Goal: Task Accomplishment & Management: Manage account settings

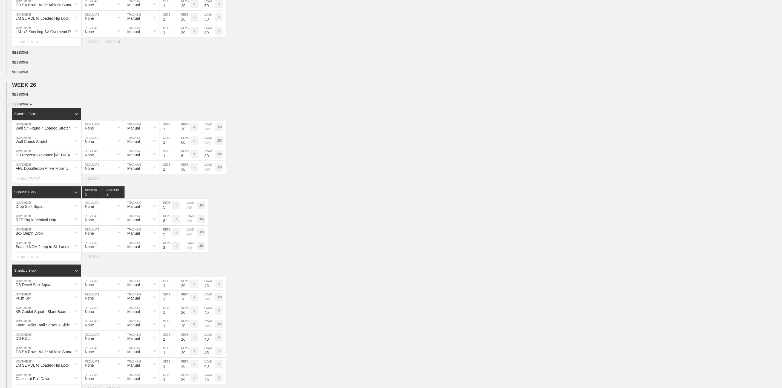
scroll to position [1096, 0]
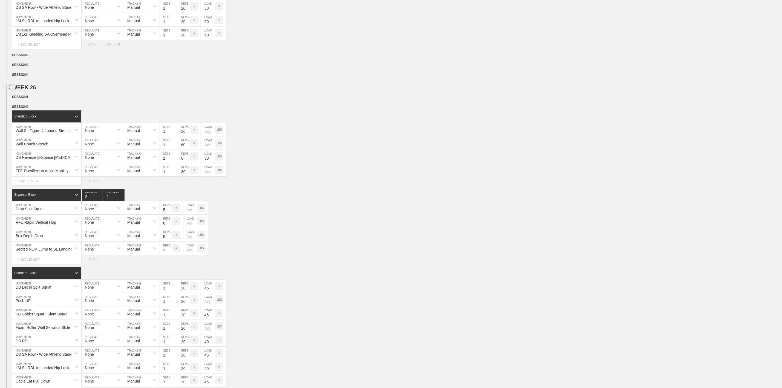
click at [11, 90] on circle at bounding box center [12, 87] width 6 height 6
click at [41, 116] on div "DUPLICATE" at bounding box center [38, 116] width 44 height 8
click at [11, 197] on circle at bounding box center [12, 194] width 6 height 6
click at [38, 231] on div "DELETE" at bounding box center [38, 230] width 44 height 8
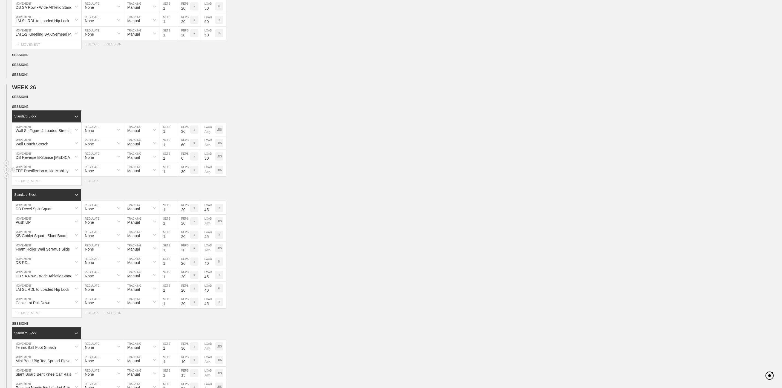
click at [335, 177] on div "FFE Dorsiflexion Ankle Mobility MOVEMENT None REGULATE Manual TRACKING 1 SETS 3…" at bounding box center [391, 169] width 782 height 13
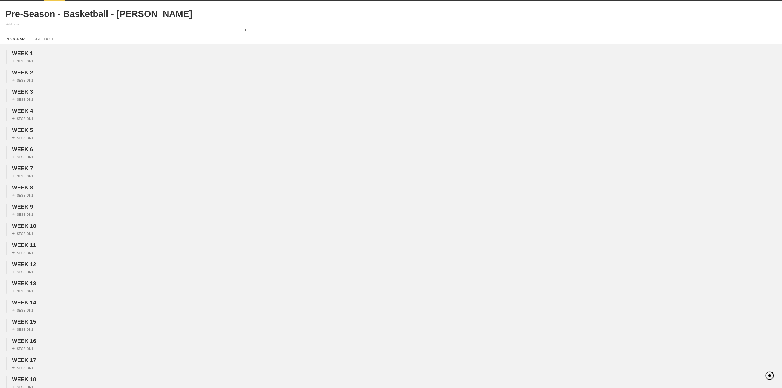
scroll to position [0, 0]
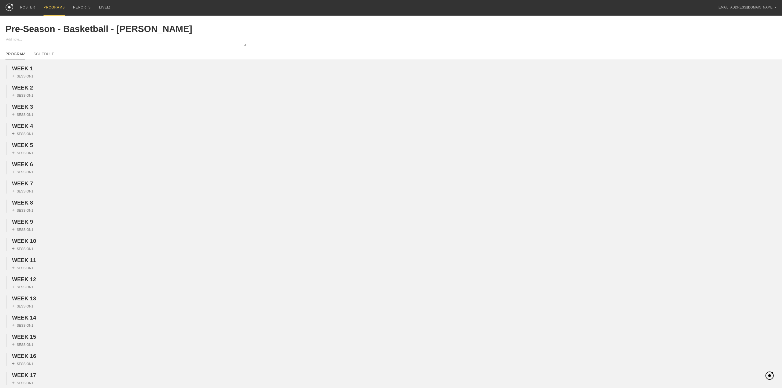
click at [49, 10] on div "PROGRAMS" at bounding box center [54, 8] width 21 height 16
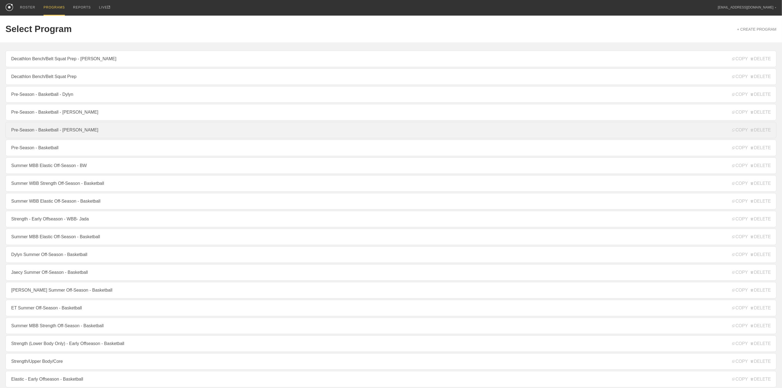
click at [32, 130] on link "Pre-Season - Basketball - [PERSON_NAME]" at bounding box center [390, 130] width 771 height 16
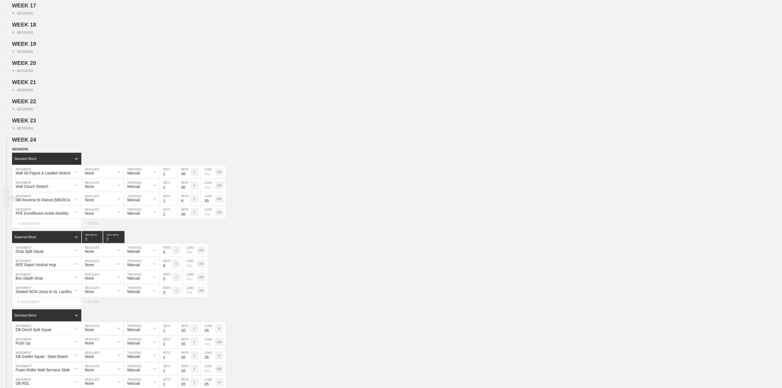
scroll to position [452, 0]
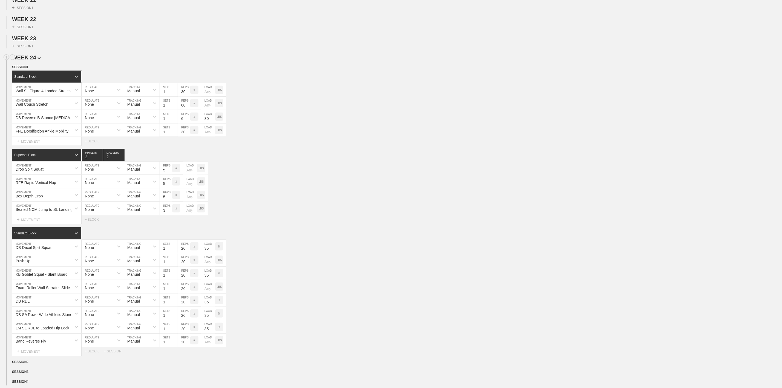
click at [32, 60] on span "WEEK 24" at bounding box center [26, 57] width 29 height 6
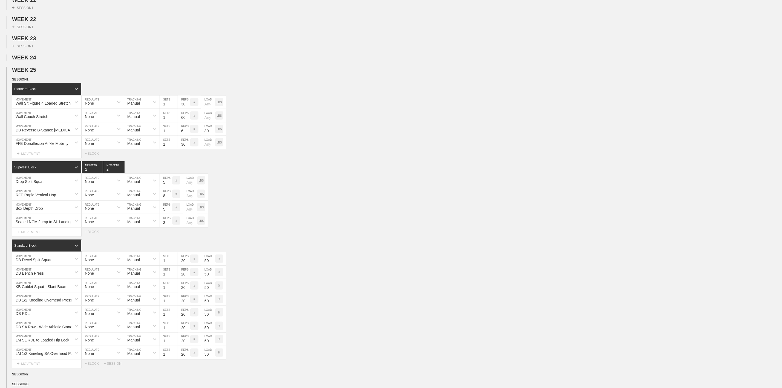
click at [33, 90] on div "WEEK 25 DUPLICATE DELETE SESSION 1 Standard Block DUPLICATE INSERT MOVEMENT AFT…" at bounding box center [391, 232] width 782 height 331
click at [33, 73] on span "WEEK 25" at bounding box center [26, 70] width 29 height 6
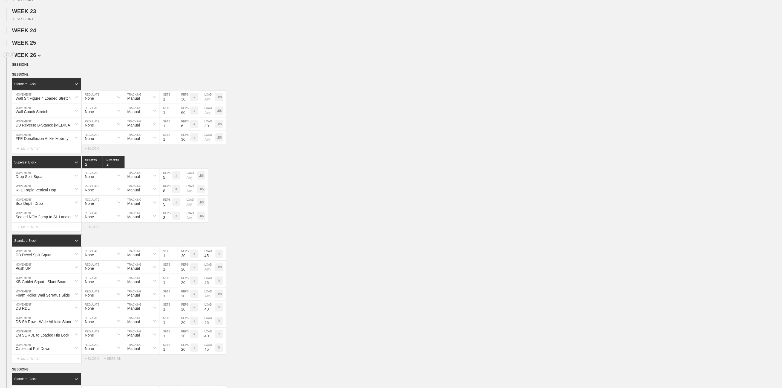
scroll to position [493, 0]
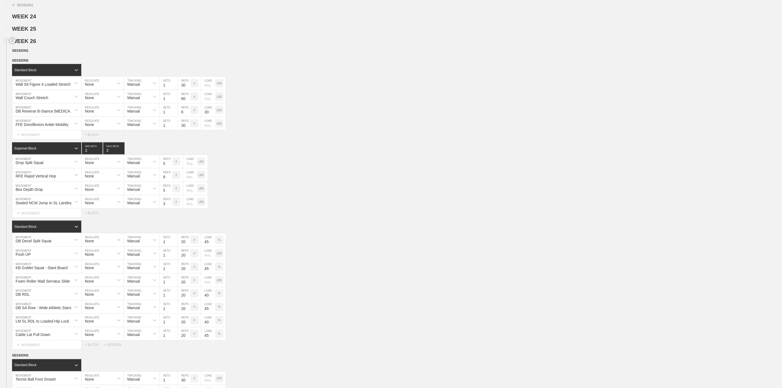
click at [13, 42] on line at bounding box center [12, 42] width 2 height 0
click at [33, 65] on div "DUPLICATE" at bounding box center [38, 64] width 44 height 8
click at [15, 151] on circle at bounding box center [12, 148] width 6 height 6
click at [30, 177] on div "DELETE" at bounding box center [38, 178] width 44 height 8
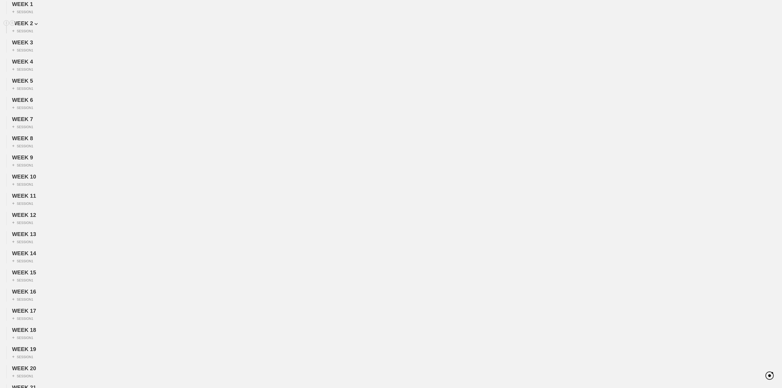
scroll to position [0, 0]
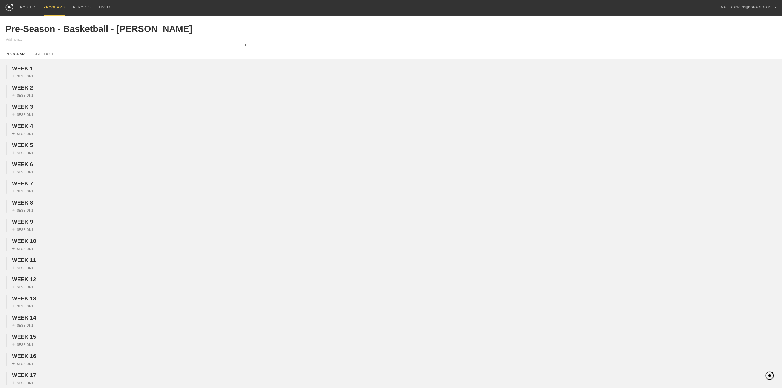
click at [59, 2] on div "PROGRAMS" at bounding box center [54, 8] width 21 height 16
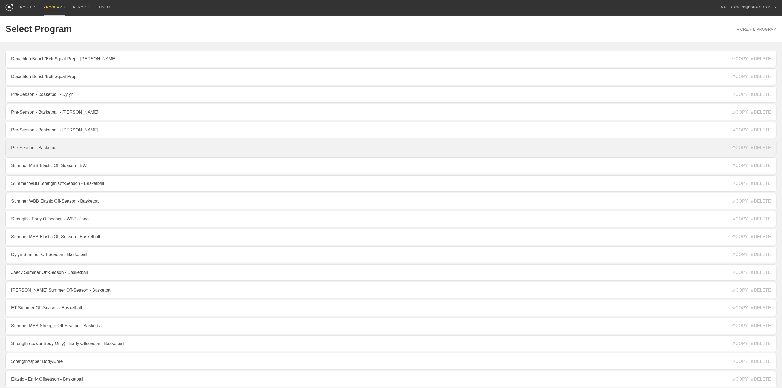
click at [45, 151] on link "Pre-Season - Basketball" at bounding box center [390, 148] width 771 height 16
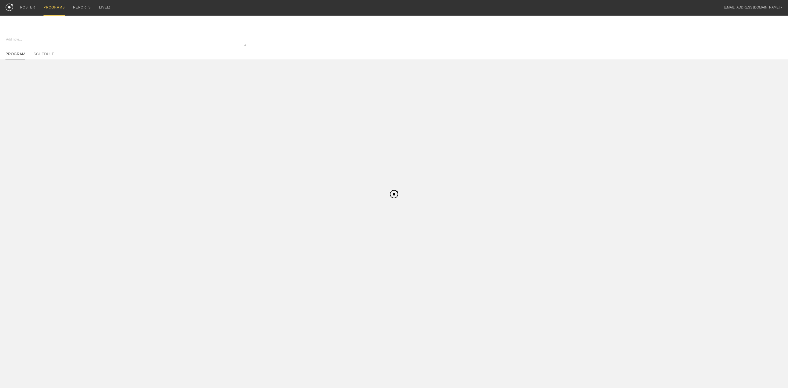
type textarea "x"
type input "Pre-Season - Basketball"
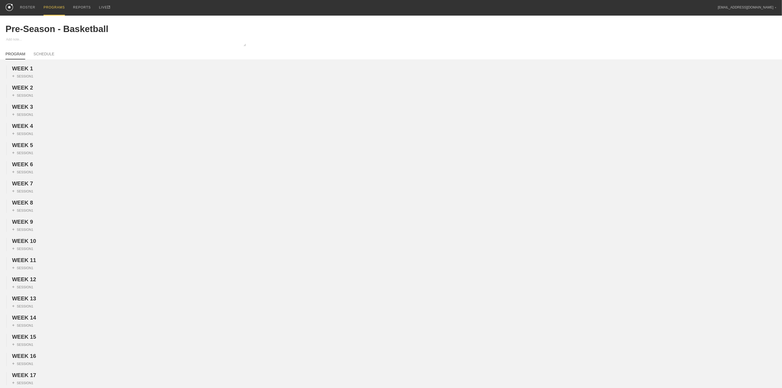
click at [54, 4] on div "PROGRAMS" at bounding box center [54, 8] width 21 height 16
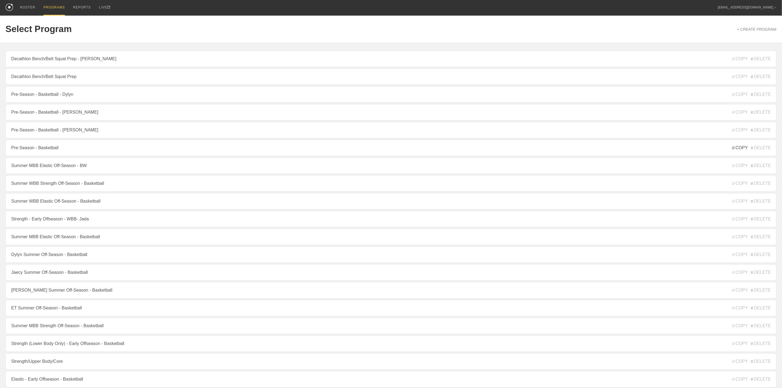
click at [741, 150] on span "COPY" at bounding box center [740, 147] width 16 height 5
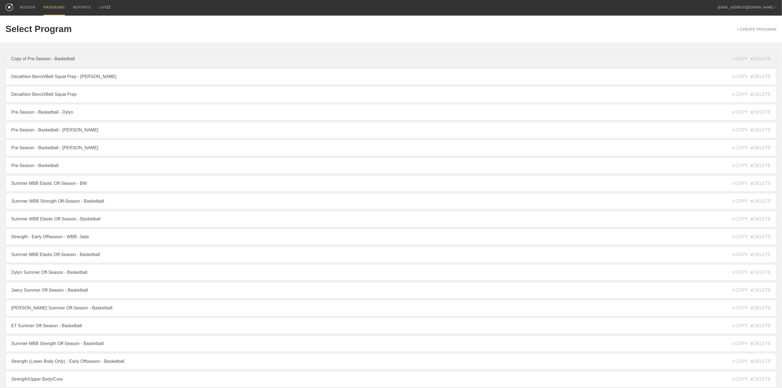
click at [54, 56] on link "Copy of Pre-Season - Basketball" at bounding box center [390, 59] width 771 height 16
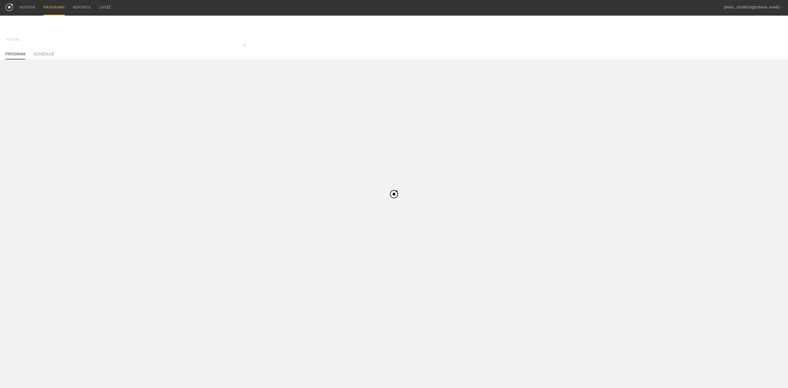
type textarea "x"
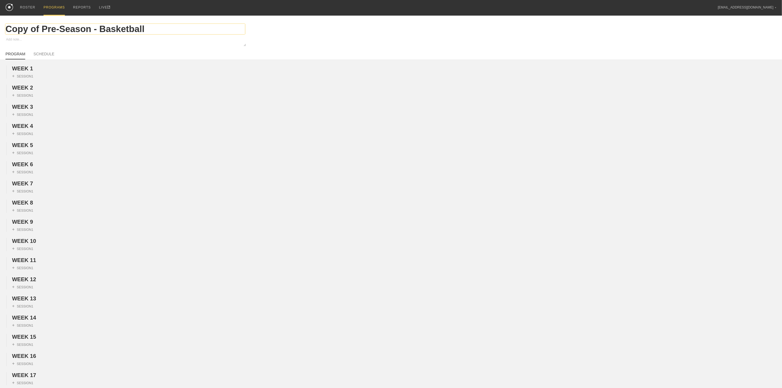
drag, startPoint x: 39, startPoint y: 30, endPoint x: -26, endPoint y: 29, distance: 64.9
type input "Pre-Season - Basketball"
type textarea "x"
click at [132, 29] on input "Pre-Season - Basketball" at bounding box center [124, 29] width 239 height 10
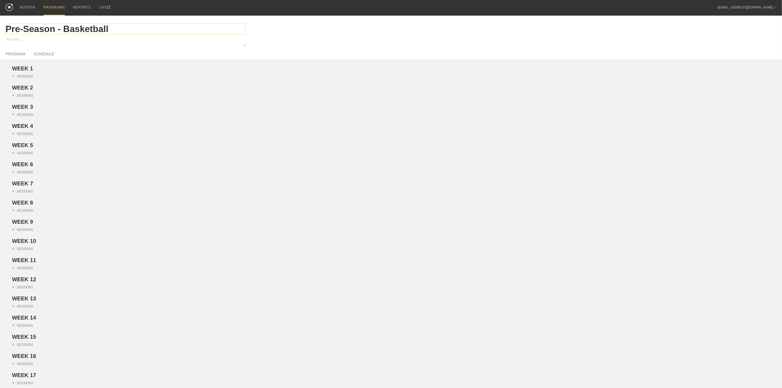
type input "Pre-Season - Basketball"
type textarea "x"
type input "Pre-Season - Basketball -"
type textarea "x"
type input "Pre-Season - Basketball -"
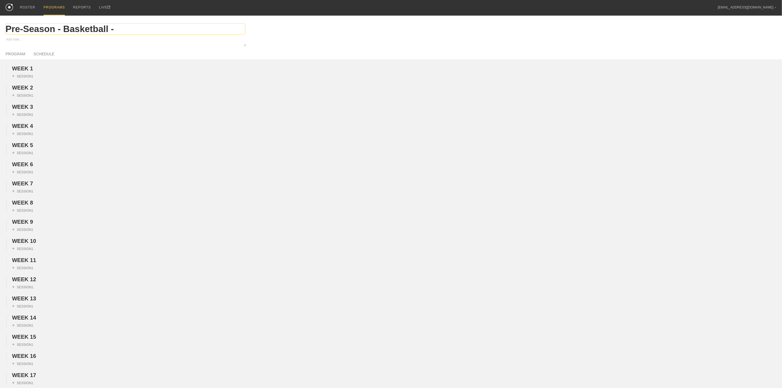
type textarea "x"
type input "Pre-Season - Basketball - J"
type textarea "x"
type input "Pre-Season - Basketball - [PERSON_NAME]"
type textarea "x"
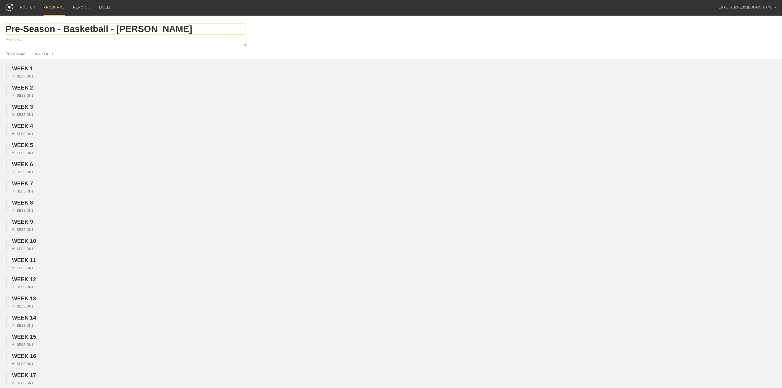
type input "Pre-Season - Basketball - Joh"
type textarea "x"
type input "Pre-Season - Basketball - [PERSON_NAME]"
type textarea "x"
type input "Pre-Season - Basketball - [PERSON_NAME]"
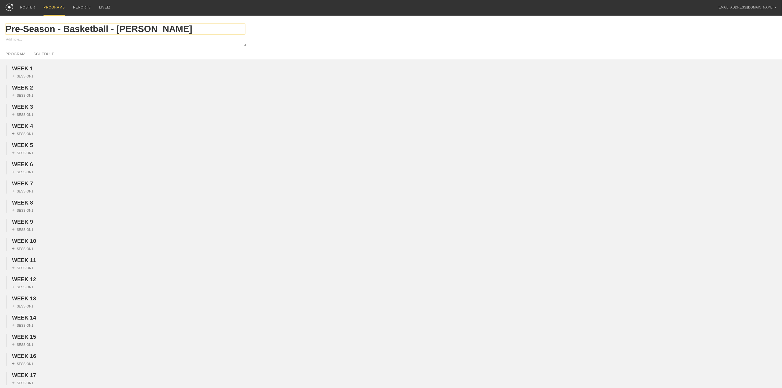
type textarea "x"
type input "Pre-Season - Basketball - [PERSON_NAME]"
type textarea "x"
type input "Pre-Season - Basketball - [PERSON_NAME]"
click at [32, 9] on div "ROSTER" at bounding box center [27, 7] width 15 height 15
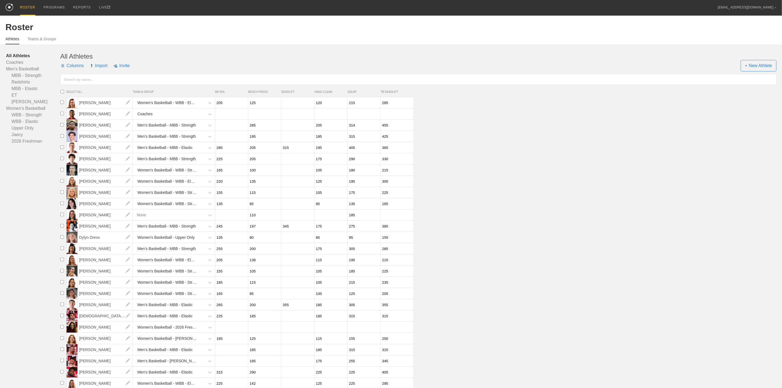
click at [44, 36] on div "Athletes Teams & Groups" at bounding box center [390, 38] width 771 height 12
click at [50, 39] on link "Teams & Groups" at bounding box center [42, 41] width 28 height 8
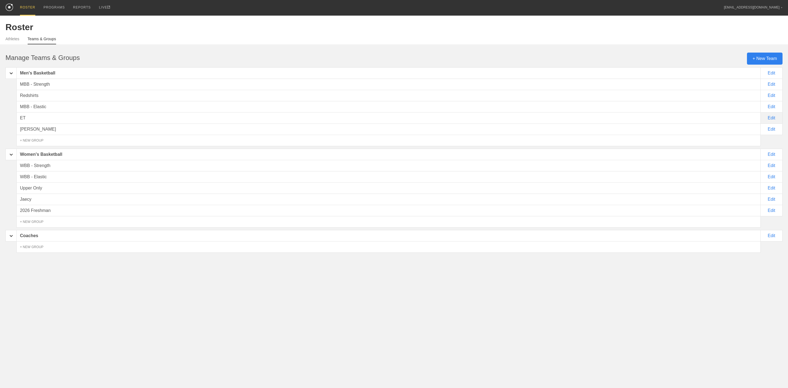
click at [770, 120] on div "Edit" at bounding box center [772, 117] width 22 height 11
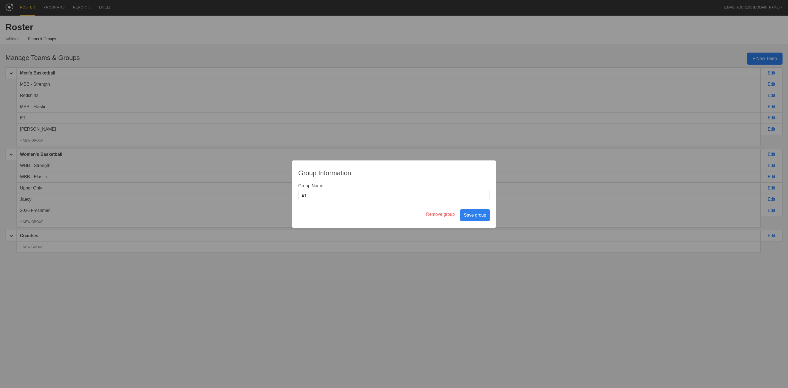
click at [311, 194] on input "ET" at bounding box center [394, 195] width 192 height 11
type input "[PERSON_NAME]"
click at [470, 221] on div "Save group" at bounding box center [475, 215] width 30 height 12
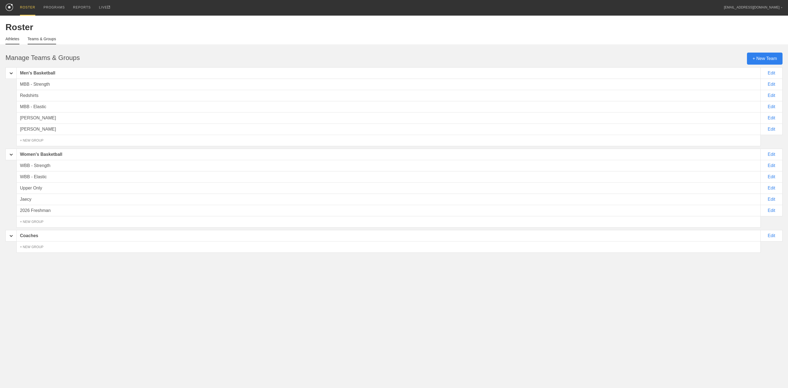
click at [12, 38] on link "Athletes" at bounding box center [12, 41] width 14 height 8
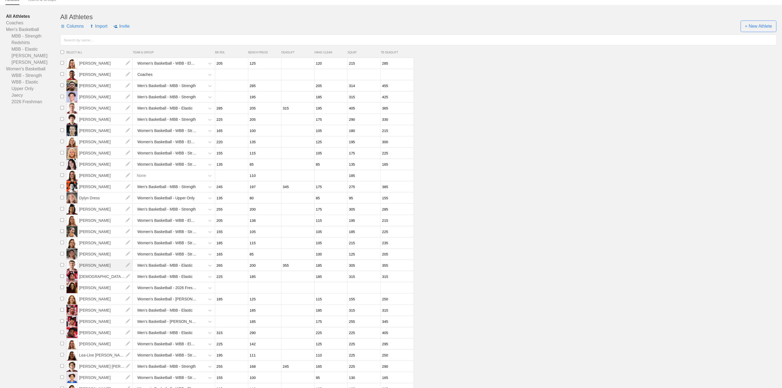
scroll to position [82, 0]
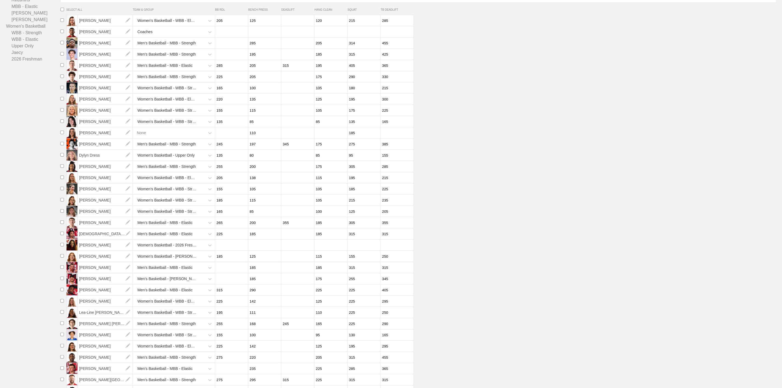
click at [163, 273] on div "Men's Basketball - MBB - Elastic" at bounding box center [164, 267] width 55 height 10
click at [174, 337] on div "Men's Basketball - [PERSON_NAME]" at bounding box center [174, 329] width 81 height 15
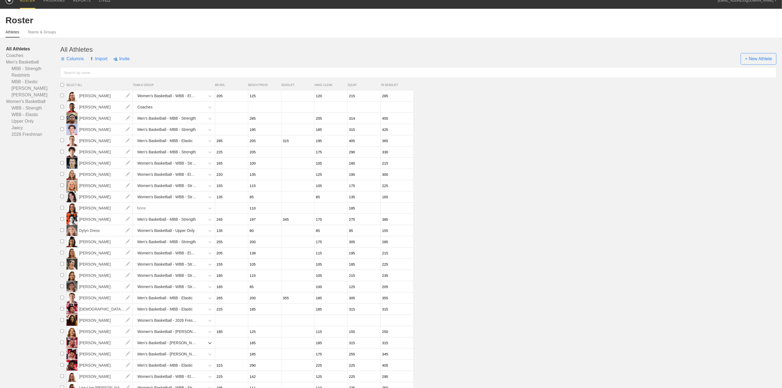
scroll to position [0, 0]
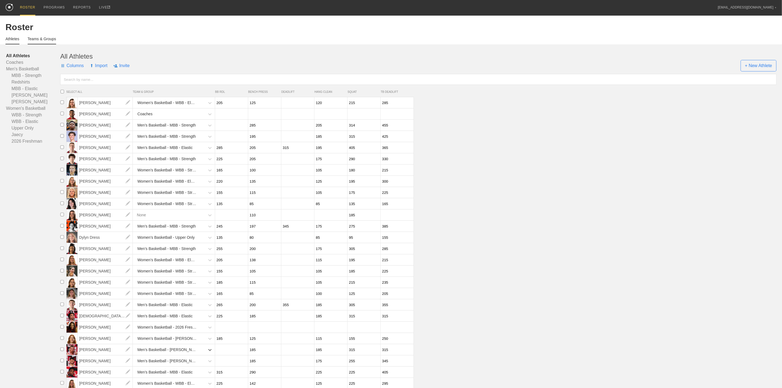
click at [43, 38] on link "Teams & Groups" at bounding box center [42, 41] width 28 height 8
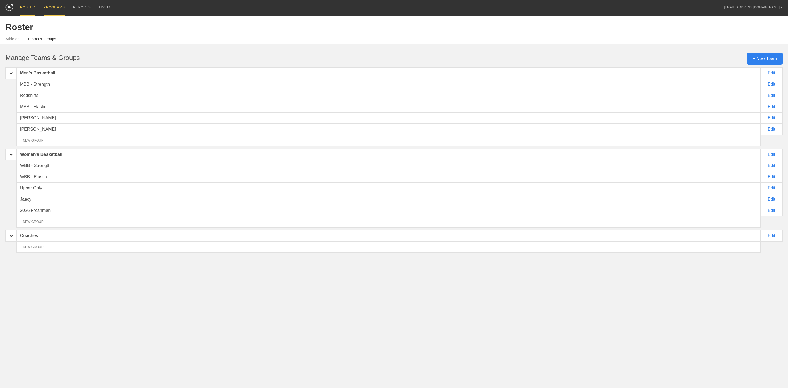
click at [49, 6] on div "PROGRAMS" at bounding box center [54, 8] width 21 height 16
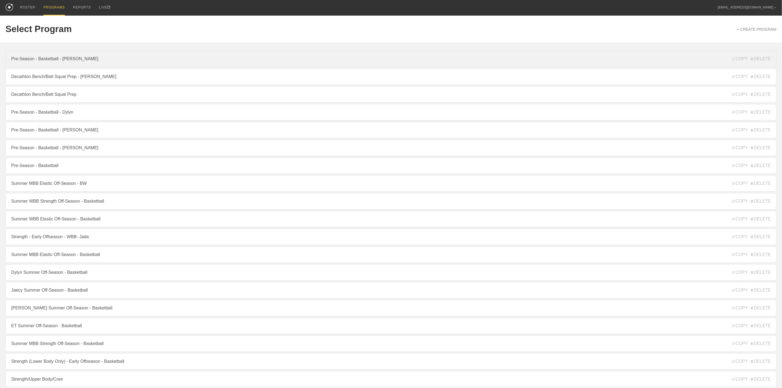
click at [74, 62] on link "Pre-Season - Basketball - [PERSON_NAME]" at bounding box center [390, 59] width 771 height 16
type textarea "x"
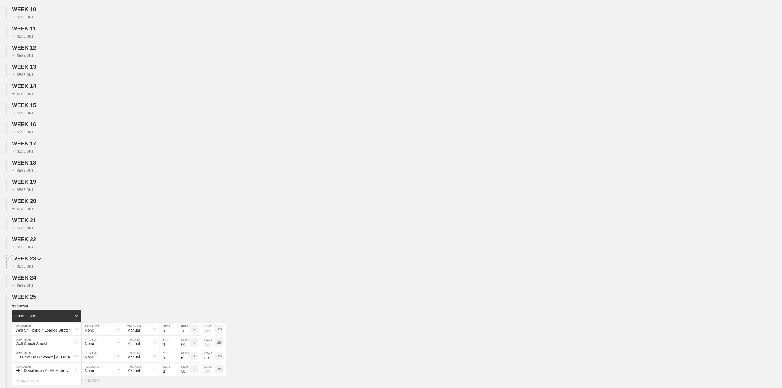
scroll to position [328, 0]
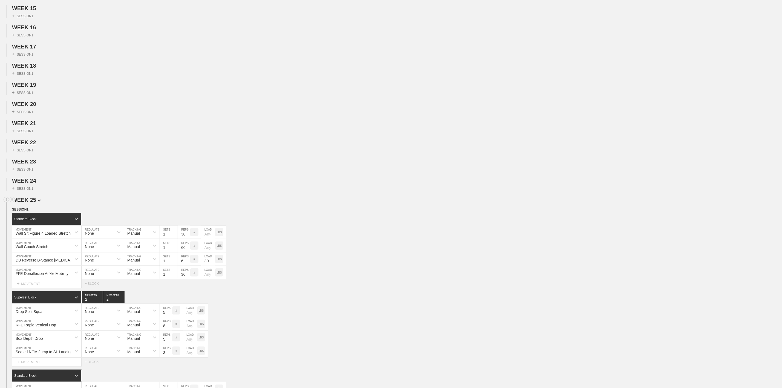
click at [27, 203] on span "WEEK 25" at bounding box center [26, 200] width 29 height 6
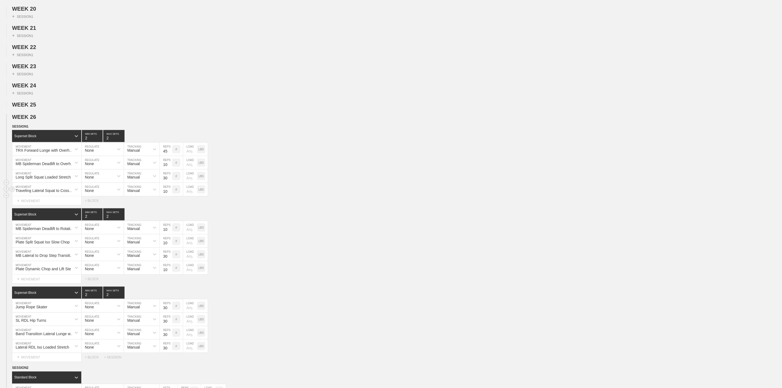
scroll to position [452, 0]
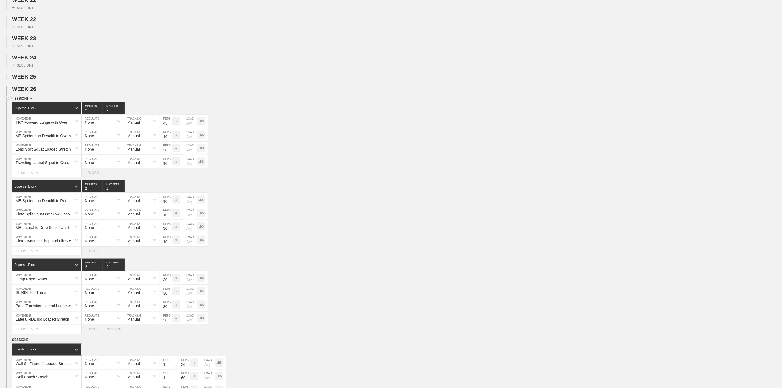
click at [30, 100] on img at bounding box center [30, 99] width 3 height 2
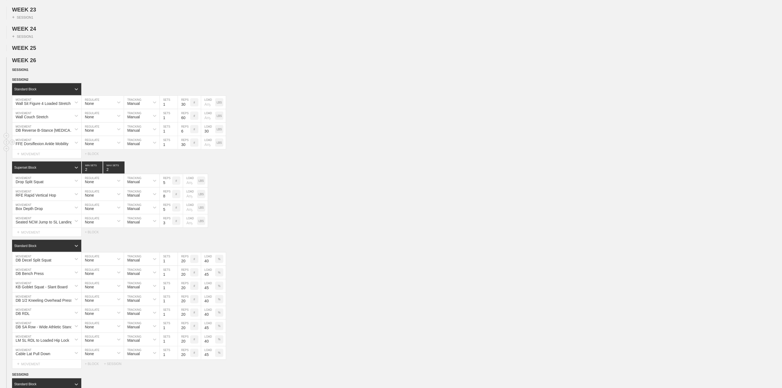
scroll to position [493, 0]
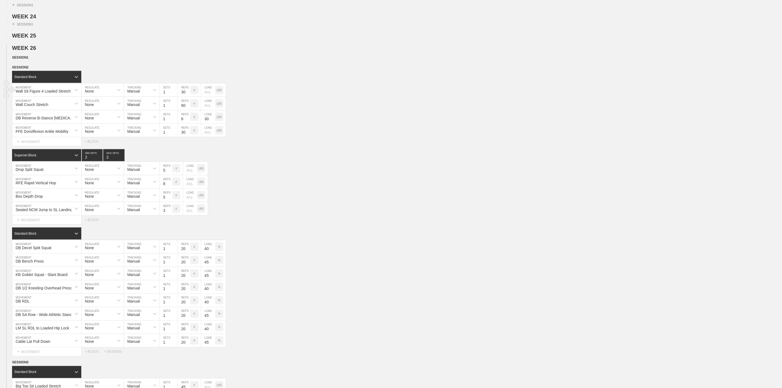
click at [50, 93] on div "Wall Sit Figure 4 Loaded Stretch" at bounding box center [43, 91] width 55 height 4
click at [378, 189] on div "RFE Rapid Vertical Hop MOVEMENT None REGULATE Manual TRACKING 8 REPS # LOAD LBS" at bounding box center [391, 181] width 782 height 13
click at [57, 93] on div "Wall Sit Figure 4 Loaded Stretch" at bounding box center [43, 91] width 55 height 4
click at [283, 97] on div "Wall Sit Figure 4 Loaded Stretch MOVEMENT None REGULATE Manual TRACKING 1 SETS …" at bounding box center [391, 89] width 782 height 13
click at [74, 93] on icon at bounding box center [76, 89] width 5 height 5
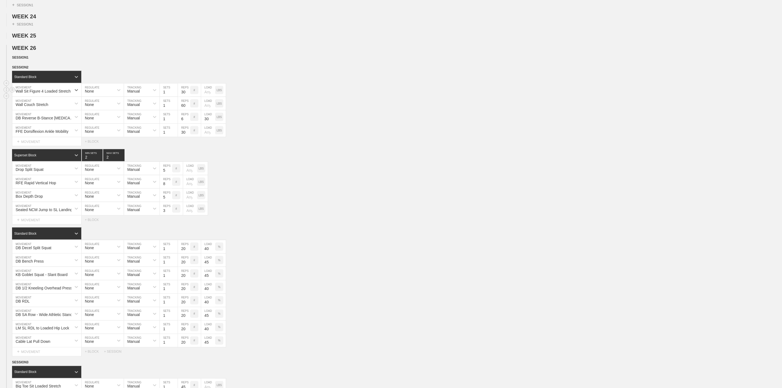
click at [45, 93] on div "Wall Sit Figure 4 Loaded Stretch" at bounding box center [43, 91] width 55 height 4
click at [357, 110] on div "Wall Couch Stretch MOVEMENT None REGULATE Manual TRACKING 1 SETS 60 REPS # LOAD…" at bounding box center [391, 103] width 782 height 13
click at [21, 97] on div "Wall Sit Figure 4 Loaded Stretch" at bounding box center [46, 89] width 69 height 13
type input "PVC Shoulder Series"
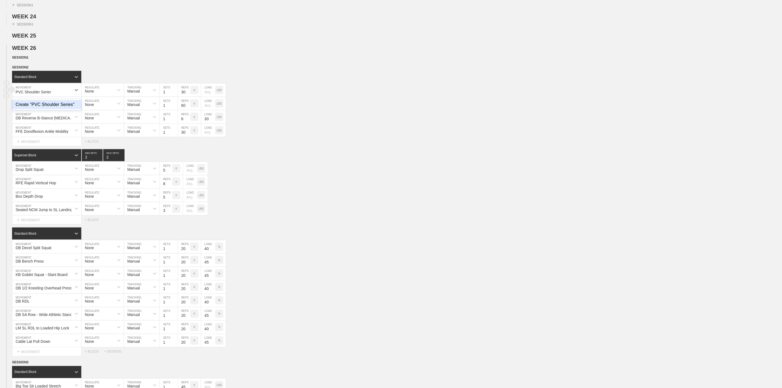
click at [34, 109] on div "Create "PVC Shoulder Series"" at bounding box center [46, 104] width 69 height 9
click at [166, 97] on input "1" at bounding box center [169, 89] width 18 height 13
click at [183, 97] on input "30" at bounding box center [184, 89] width 12 height 13
type input "5"
click at [308, 110] on div "Wall Couch Stretch MOVEMENT None REGULATE Manual TRACKING 1 SETS 60 REPS # LOAD…" at bounding box center [391, 103] width 782 height 13
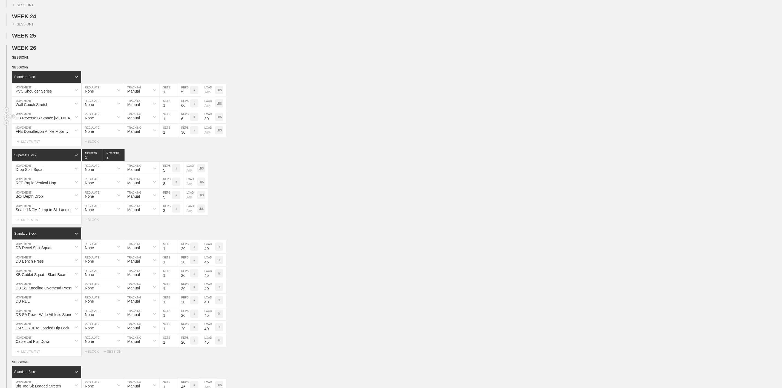
click at [43, 120] on div "DB Reverse B-Stance [MEDICAL_DATA] Stretch & Load" at bounding box center [45, 118] width 59 height 4
type input "W"
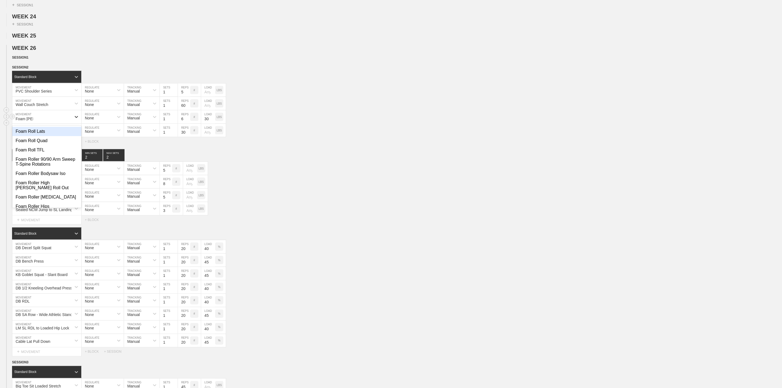
type input "Foam Roller"
click at [42, 141] on div "Foam Roller 90/90 Arm Sweep T-Spine Rotations" at bounding box center [46, 134] width 69 height 14
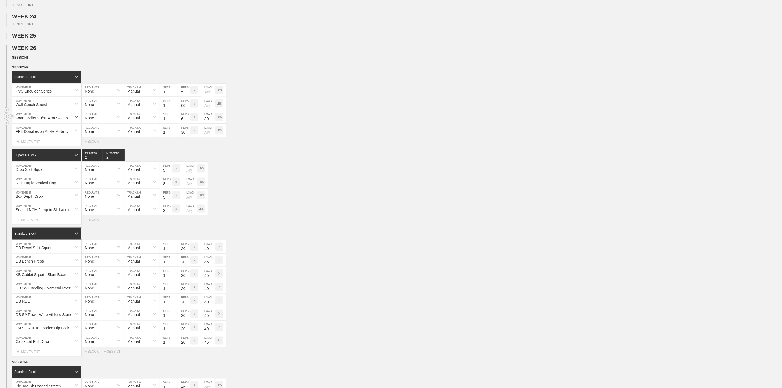
click at [183, 123] on input "6" at bounding box center [184, 116] width 12 height 13
type input "5"
click at [305, 124] on div "Foam Roller 90/90 Arm Sweep T-Spine Rotations MOVEMENT None REGULATE Manual TRA…" at bounding box center [391, 116] width 782 height 13
click at [221, 119] on p "LBS" at bounding box center [219, 116] width 5 height 3
click at [221, 119] on p "%" at bounding box center [219, 116] width 2 height 3
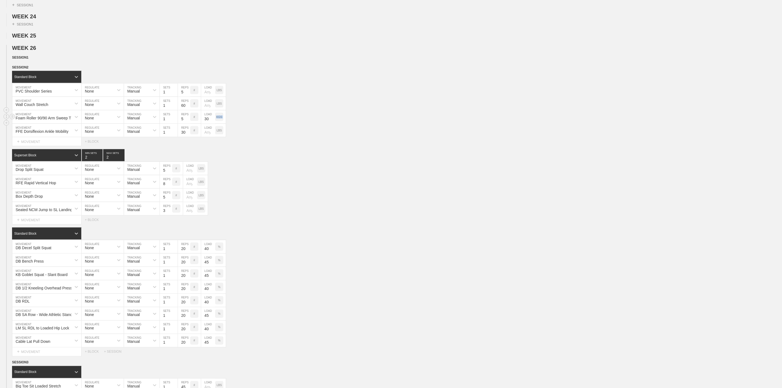
click at [221, 119] on p "KGS" at bounding box center [219, 116] width 6 height 3
click at [208, 123] on input "30" at bounding box center [208, 116] width 14 height 13
click at [340, 137] on div "FFE Dorsiflexion Ankle Mobility MOVEMENT None REGULATE Manual TRACKING 1 SETS 3…" at bounding box center [391, 130] width 782 height 13
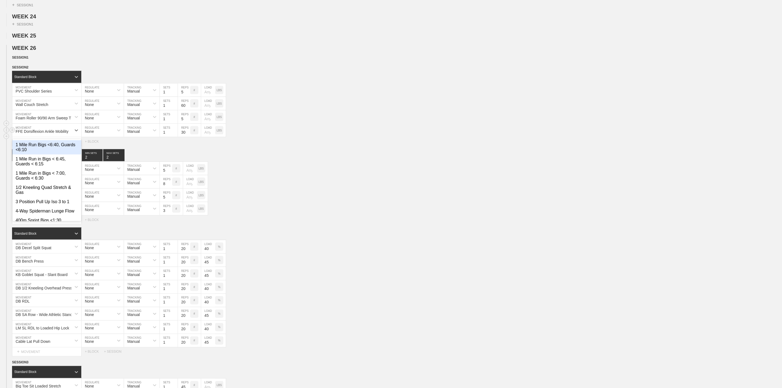
drag, startPoint x: 56, startPoint y: 151, endPoint x: 59, endPoint y: 150, distance: 3.1
click at [58, 134] on div "FFE Dorsiflexion Ankle Mobility" at bounding box center [42, 131] width 53 height 4
type input "A"
type input "R"
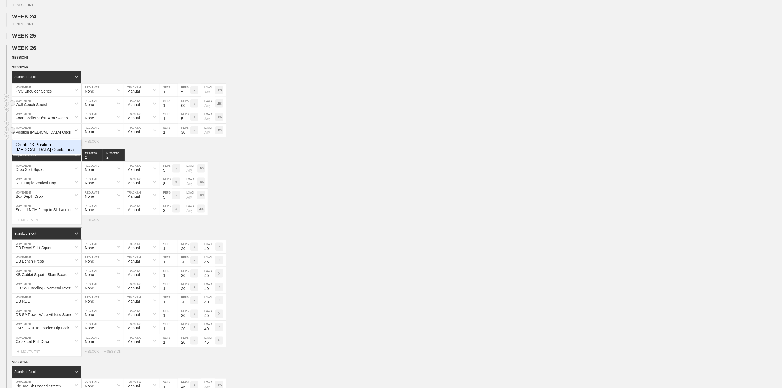
type input "3-Position [MEDICAL_DATA] Oscilations"
click at [30, 154] on div "Create "3-Position [MEDICAL_DATA] Oscilations"" at bounding box center [46, 147] width 69 height 14
click at [183, 137] on input "30" at bounding box center [184, 130] width 12 height 13
type input "10"
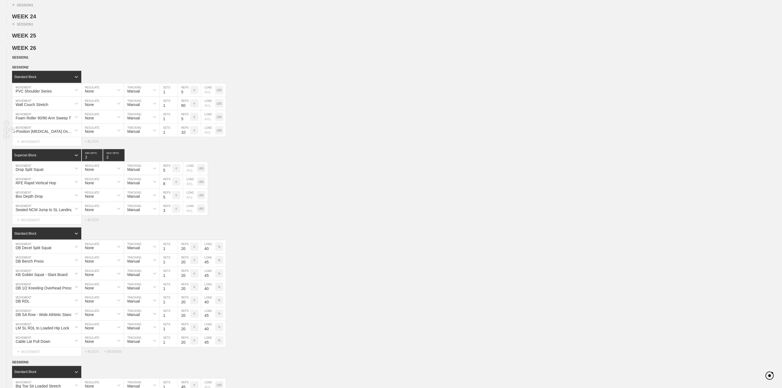
click at [304, 137] on div "3-Position [MEDICAL_DATA] Oscilations MOVEMENT None REGULATE Manual TRACKING 1 …" at bounding box center [391, 130] width 782 height 13
click at [12, 158] on circle at bounding box center [12, 155] width 6 height 6
click at [35, 184] on div "DELETE" at bounding box center [38, 185] width 44 height 8
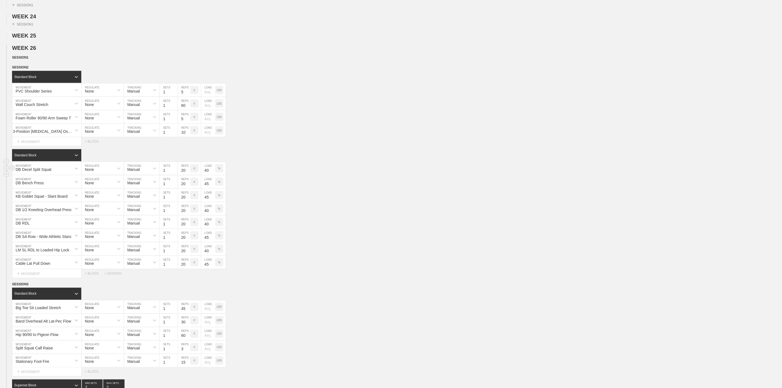
click at [49, 172] on div "DB Decel Split Squat" at bounding box center [34, 169] width 36 height 4
click at [359, 97] on div "PVC Shoulder Series MOVEMENT None REGULATE Manual TRACKING 1 SETS 5 REPS # LOAD…" at bounding box center [391, 89] width 782 height 13
click at [50, 225] on div "LM SL RDL to Loaded Hip Lock" at bounding box center [43, 223] width 54 height 4
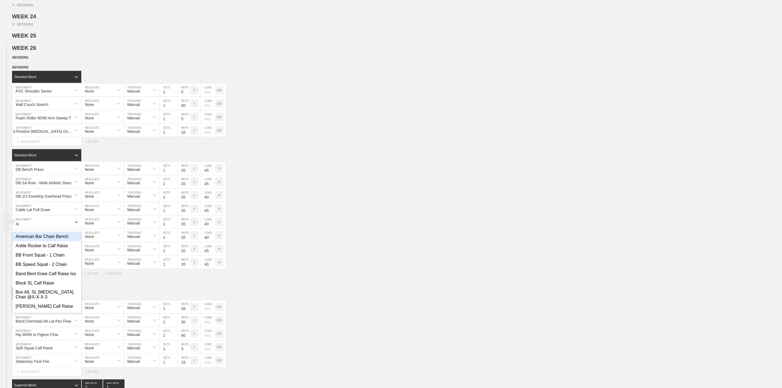
type input "A"
type input "Side Ly"
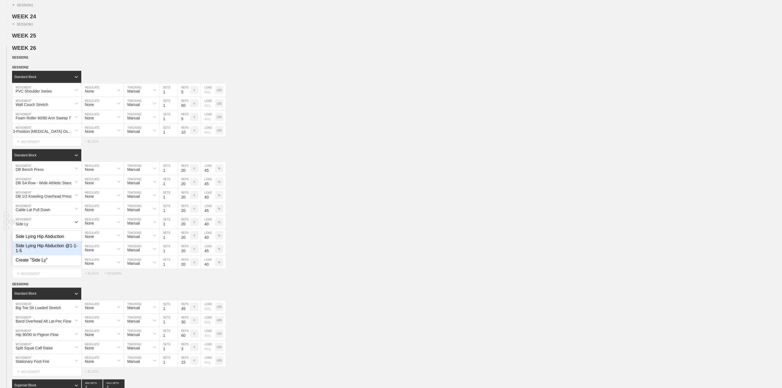
click at [50, 255] on div "Side Lying Hip Abduction @1-1-1-5" at bounding box center [46, 248] width 69 height 14
click at [185, 229] on input "20" at bounding box center [184, 221] width 12 height 13
type input "10"
click at [221, 226] on div "%" at bounding box center [219, 222] width 8 height 8
click at [221, 226] on div "KGS" at bounding box center [219, 222] width 8 height 8
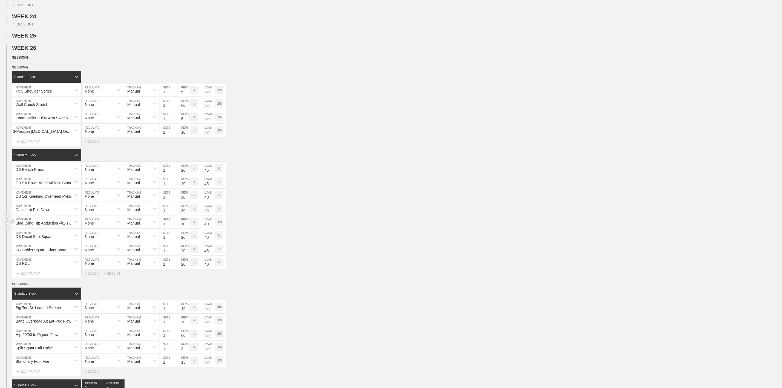
click at [206, 229] on input "40" at bounding box center [208, 221] width 14 height 13
click at [281, 229] on div "Side Lying Hip Abduction @1-1-1-5 MOVEMENT None REGULATE Manual TRACKING 1 SETS…" at bounding box center [391, 221] width 782 height 13
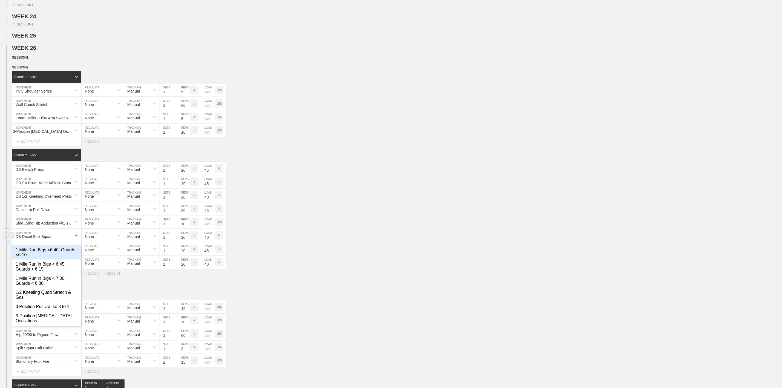
click at [36, 239] on div "DB Decel Split Squat" at bounding box center [34, 236] width 36 height 4
type input "S"
type input "Swiss Ball"
click at [49, 225] on div "Side Lying Hip Abduction @1-1-1-5" at bounding box center [45, 223] width 59 height 4
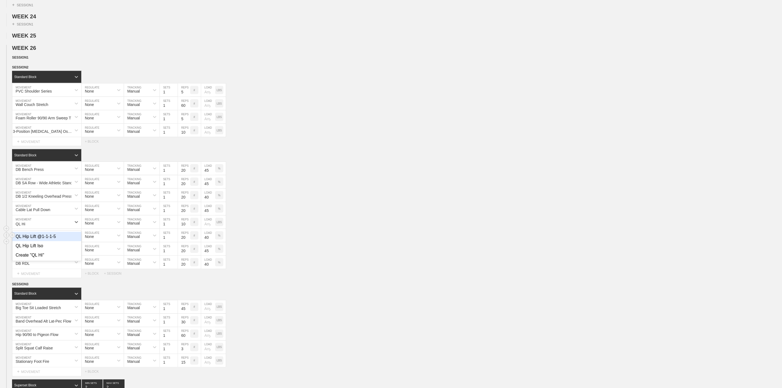
type input "QL Hip"
click at [45, 241] on div "QL Hip Lift @1-1-1-5" at bounding box center [46, 236] width 69 height 9
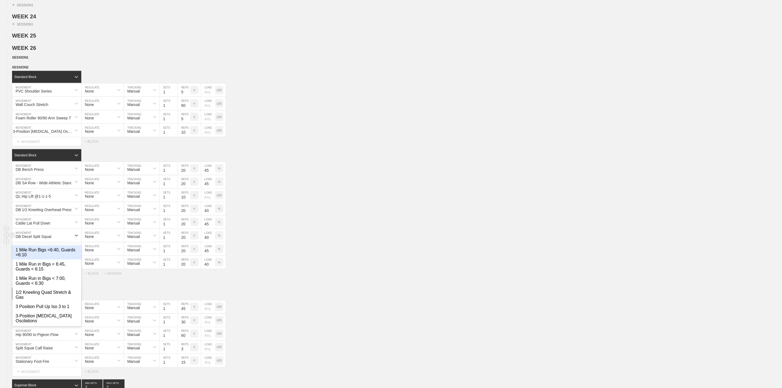
click at [45, 239] on div "DB Decel Split Squat" at bounding box center [34, 236] width 36 height 4
type input "Copenh"
click at [49, 255] on div "Copenhagen Side Plank" at bounding box center [46, 249] width 69 height 9
click at [52, 240] on div "Copenhagen Side Plank" at bounding box center [41, 235] width 59 height 9
type input "Copenhagen Side Plank Raise"
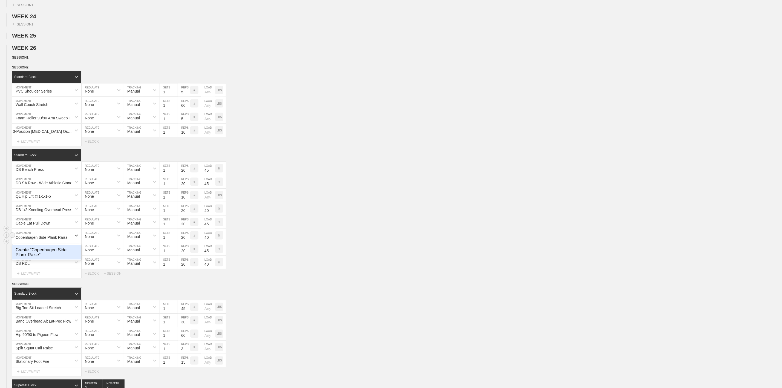
click at [45, 259] on div "Create "Copenhagen Side Plank Raise"" at bounding box center [46, 252] width 69 height 14
click at [46, 252] on div "KB Goblet Squat - Slant Board" at bounding box center [42, 250] width 52 height 4
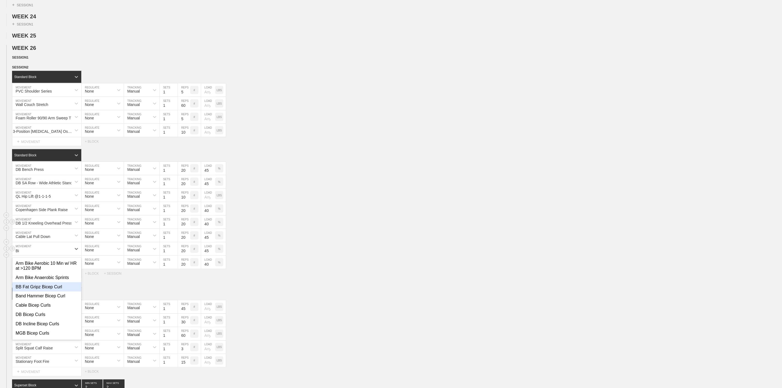
type input "B"
type input "DB Bicep"
click at [42, 268] on div "DB Bicep Curls" at bounding box center [46, 263] width 69 height 9
click at [220, 250] on p "%" at bounding box center [219, 248] width 2 height 3
click at [220, 250] on p "KGS" at bounding box center [219, 248] width 6 height 3
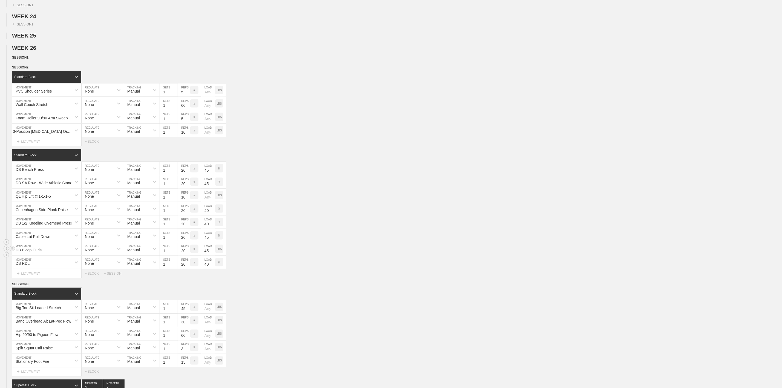
click at [205, 255] on input "45" at bounding box center [208, 248] width 14 height 13
click at [341, 242] on div "Cable Lat Pull Down MOVEMENT None REGULATE Manual TRACKING 1 SETS 20 REPS # 45 …" at bounding box center [391, 235] width 782 height 13
click at [32, 267] on div "DB RDL" at bounding box center [41, 262] width 59 height 9
type input "[PERSON_NAME] Tricep Press"
click at [47, 300] on div "Create "[PERSON_NAME] Tricep Press"" at bounding box center [46, 293] width 69 height 14
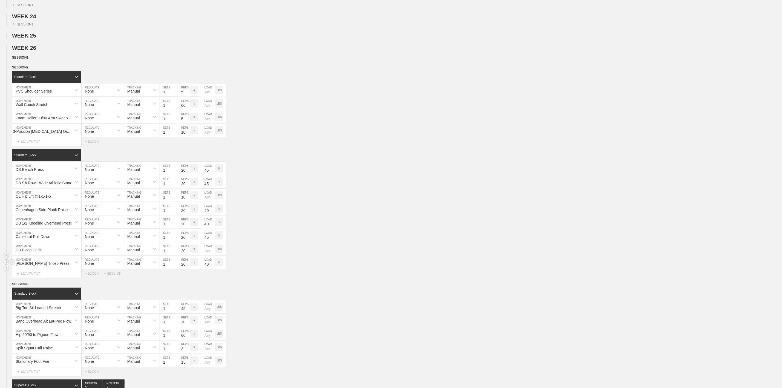
click at [222, 266] on div "%" at bounding box center [219, 262] width 8 height 8
click at [220, 264] on p "KGS" at bounding box center [219, 262] width 6 height 3
click at [206, 269] on input "40" at bounding box center [208, 262] width 14 height 13
click at [334, 256] on div "DB Bicep Curls MOVEMENT None REGULATE Manual TRACKING 1 SETS 20 REPS # LOAD LBS" at bounding box center [391, 248] width 782 height 13
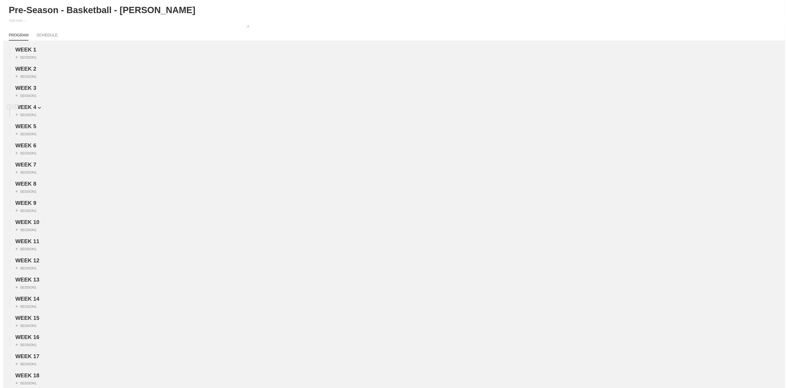
scroll to position [0, 0]
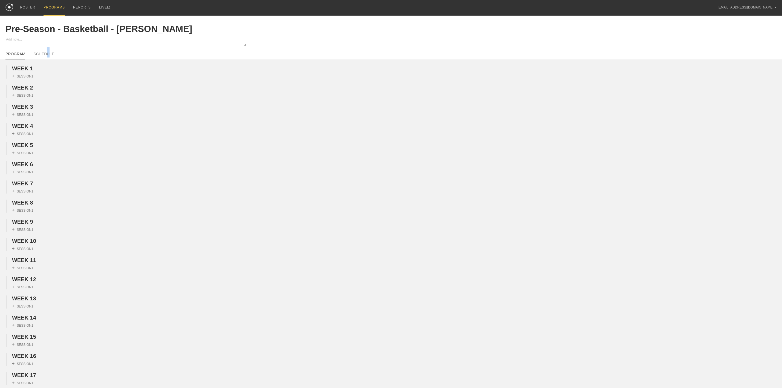
click at [45, 50] on div "PROGRAM SCHEDULE" at bounding box center [390, 53] width 771 height 12
click at [44, 54] on link "SCHEDULE" at bounding box center [43, 56] width 21 height 8
type textarea "x"
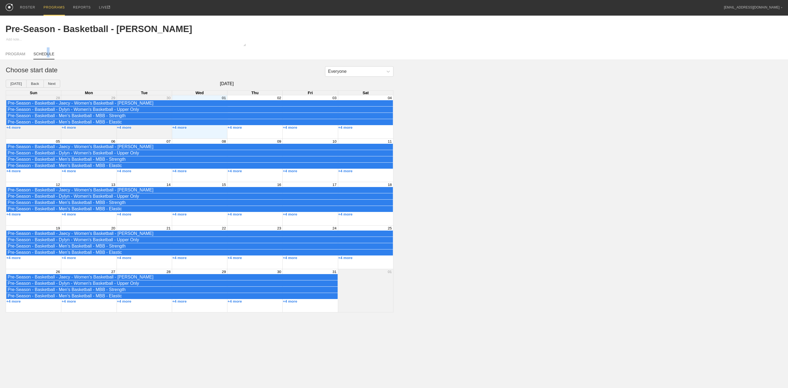
click at [89, 221] on div "Month View" at bounding box center [88, 203] width 55 height 43
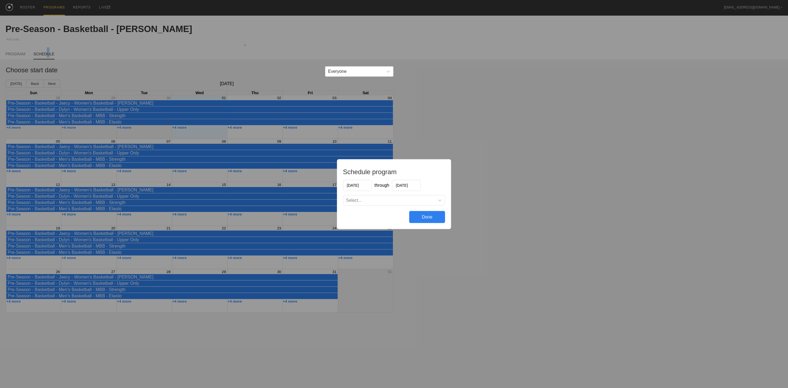
click at [363, 190] on input "[DATE]" at bounding box center [357, 185] width 29 height 11
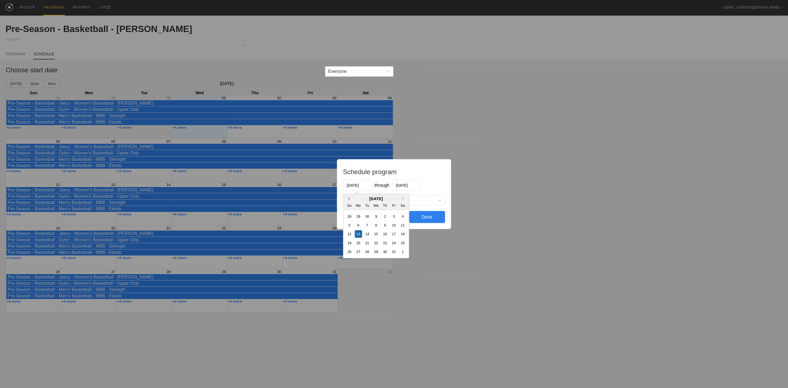
click at [348, 198] on button "Previous Month" at bounding box center [348, 198] width 4 height 4
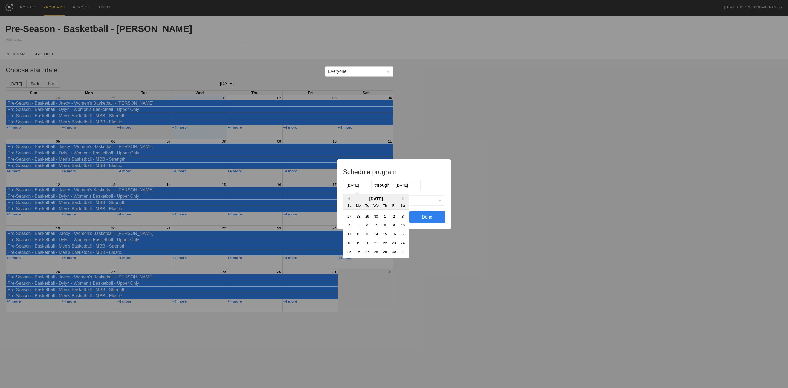
click at [348, 198] on button "Previous Month" at bounding box center [348, 198] width 4 height 4
drag, startPoint x: 360, startPoint y: 226, endPoint x: 375, endPoint y: 213, distance: 19.4
click at [360, 226] on div "7" at bounding box center [358, 224] width 7 height 7
type input "[DATE]"
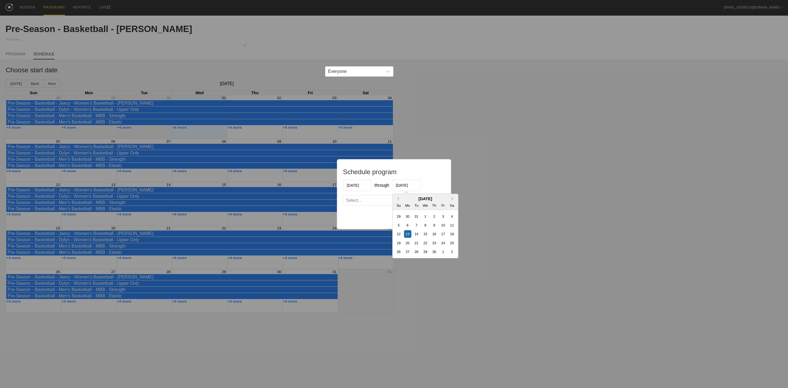
click at [412, 187] on input "[DATE]" at bounding box center [406, 185] width 29 height 11
click at [398, 198] on button "Previous Month" at bounding box center [397, 198] width 4 height 4
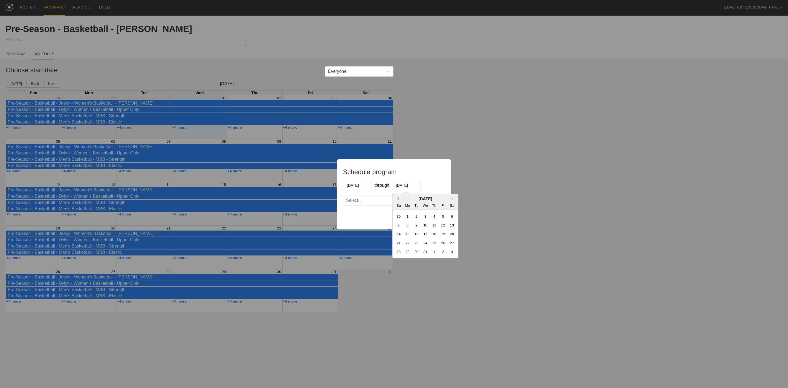
click at [398, 198] on button "Previous Month" at bounding box center [397, 198] width 4 height 4
click at [443, 255] on div "31" at bounding box center [443, 251] width 7 height 7
type input "[DATE]"
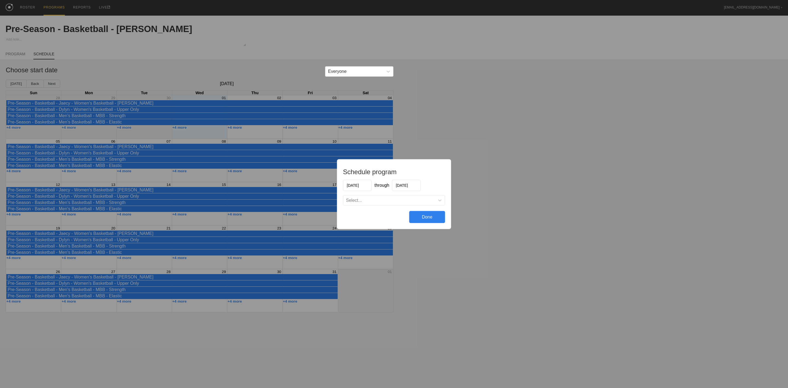
click at [416, 200] on div "Select..." at bounding box center [389, 199] width 92 height 5
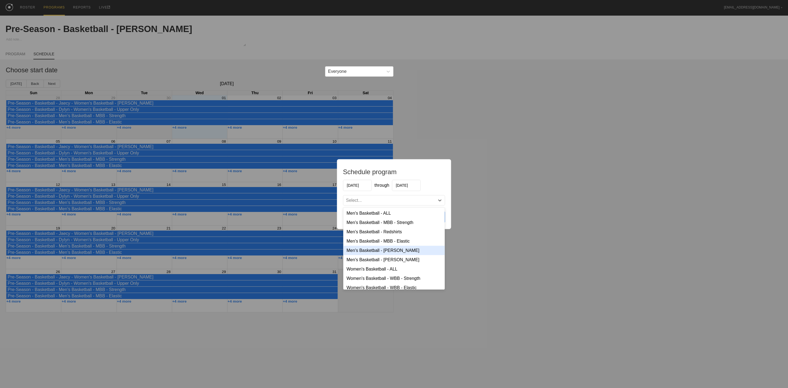
click at [392, 254] on div "Men's Basketball - [PERSON_NAME]" at bounding box center [394, 249] width 102 height 9
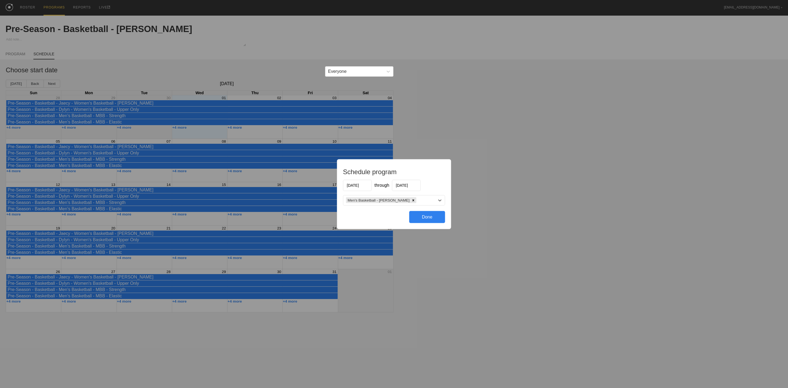
click at [429, 216] on div "Done" at bounding box center [427, 217] width 36 height 12
